Goal: Information Seeking & Learning: Learn about a topic

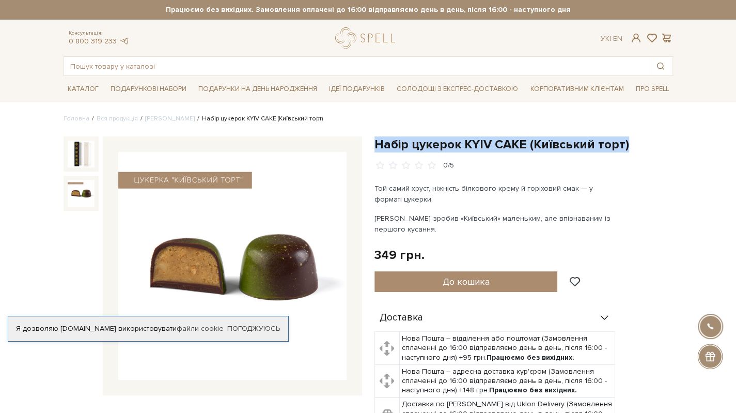
drag, startPoint x: 375, startPoint y: 142, endPoint x: 632, endPoint y: 140, distance: 256.7
click at [632, 140] on h1 "Набір цукерок KYIV CAKE (Київський торт)" at bounding box center [523, 144] width 298 height 16
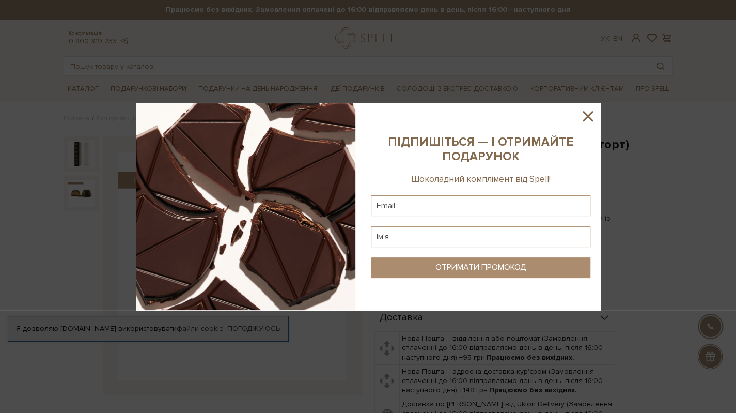
click at [486, 139] on b "ПІДПИШІТЬСЯ — І ОТРИМАЙТЕ ПОДАРУНОК" at bounding box center [480, 149] width 185 height 29
click at [589, 117] on icon at bounding box center [588, 116] width 10 height 10
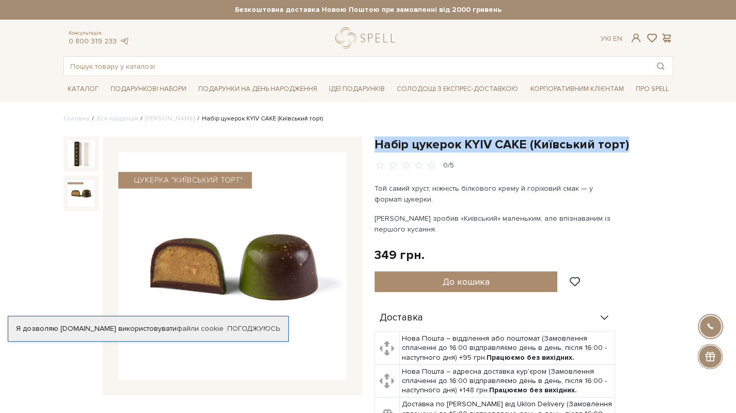
drag, startPoint x: 375, startPoint y: 141, endPoint x: 639, endPoint y: 132, distance: 264.1
copy h1 "Набір цукерок KYIV CAKE (Київський торт)"
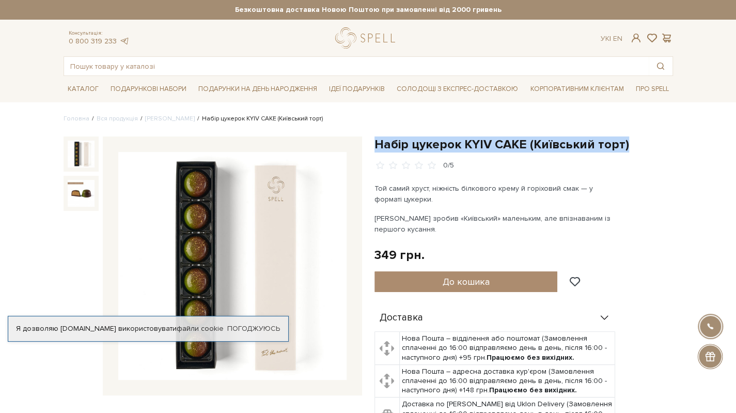
click at [82, 155] on img at bounding box center [81, 153] width 27 height 27
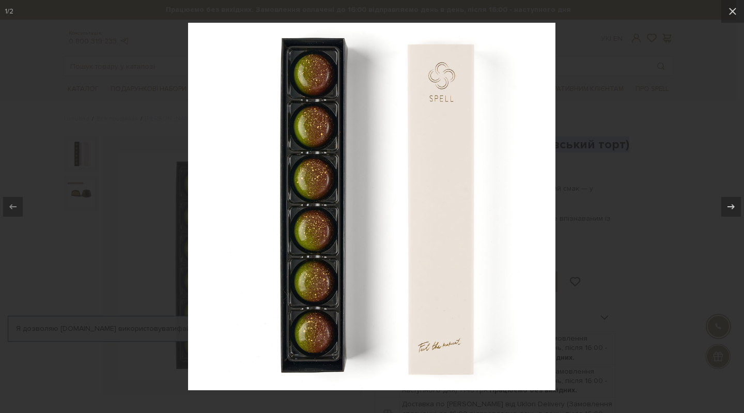
click at [605, 246] on div at bounding box center [372, 206] width 744 height 413
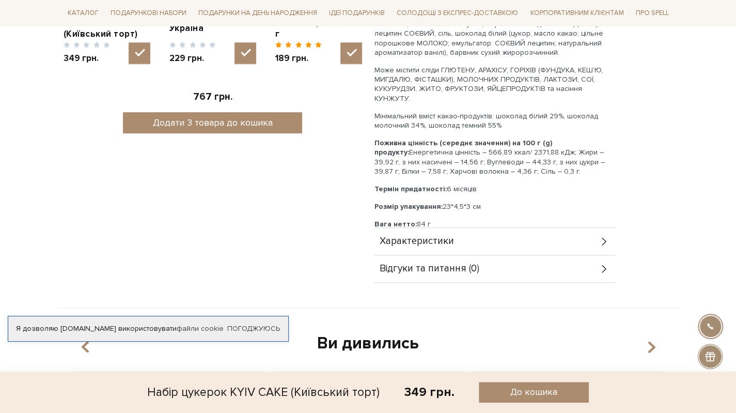
scroll to position [413, 0]
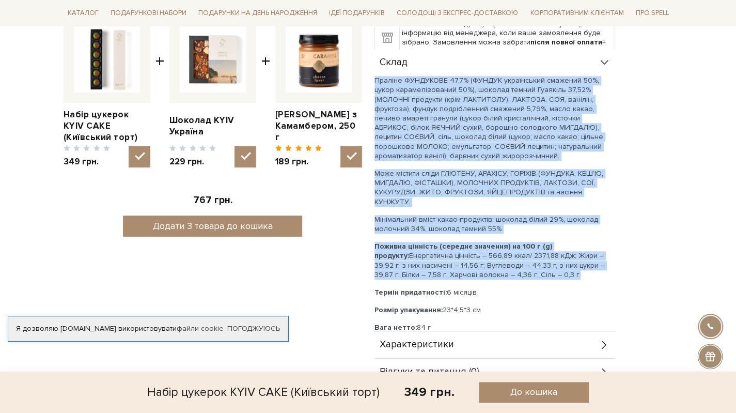
drag, startPoint x: 374, startPoint y: 80, endPoint x: 550, endPoint y: 263, distance: 254.2
click at [550, 263] on div "Праліне ФУНДУКОВЕ 47,7% (ФУНДУК український смажений 50%, цукор карамелізований…" at bounding box center [494, 204] width 241 height 256
copy div "Праліне ФУНДУКОВЕ 47,7% (ФУНДУК український смажений 50%, цукор карамелізований…"
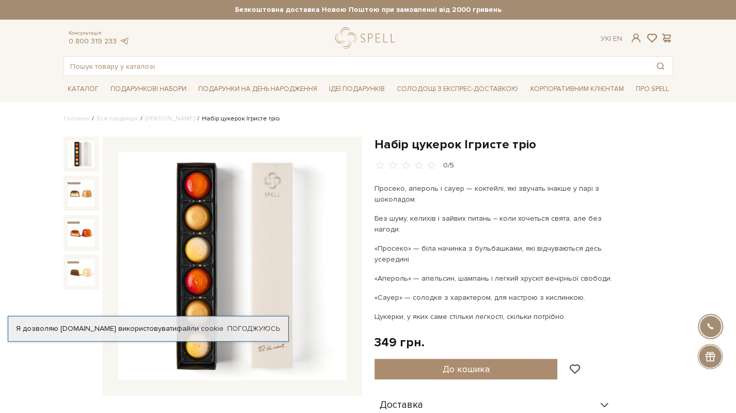
scroll to position [310, 0]
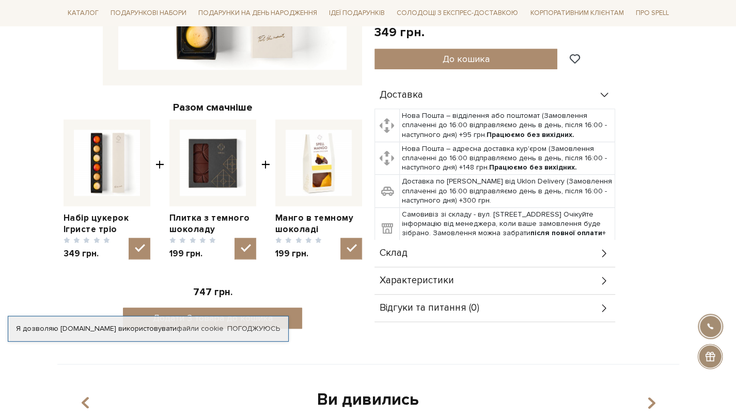
click at [410, 247] on div "Склад" at bounding box center [494, 253] width 241 height 27
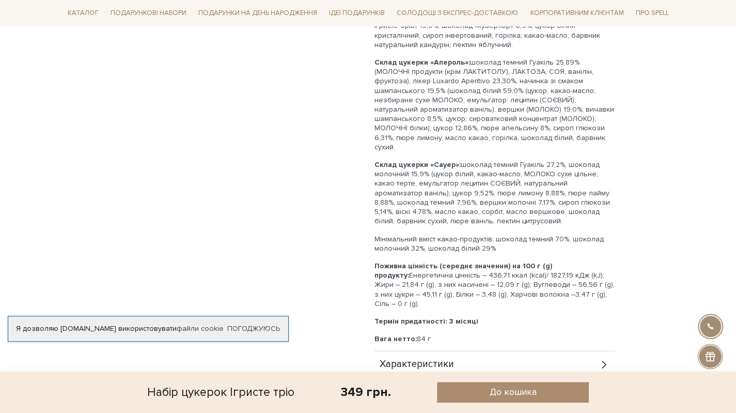
scroll to position [0, 0]
